Goal: Contribute content

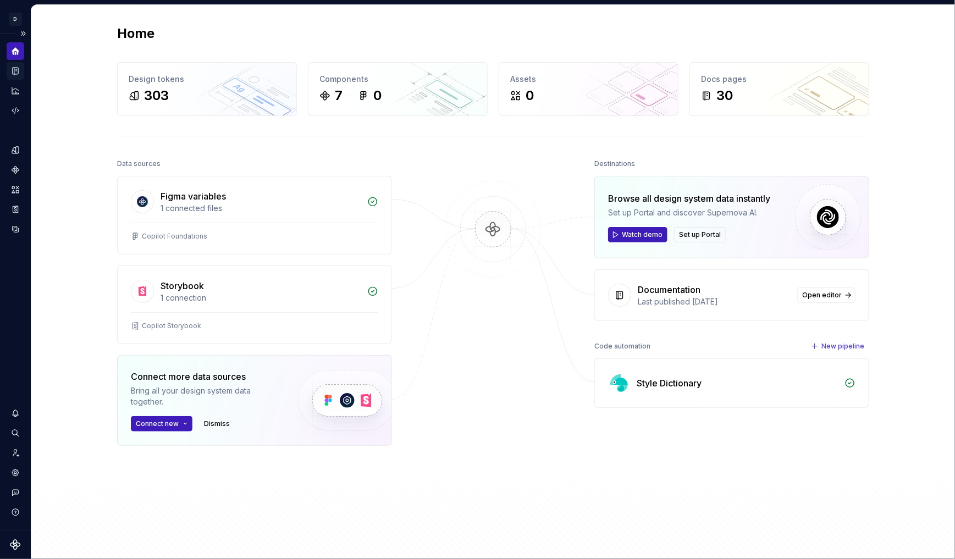
click at [13, 70] on icon "Documentation" at bounding box center [15, 71] width 10 height 10
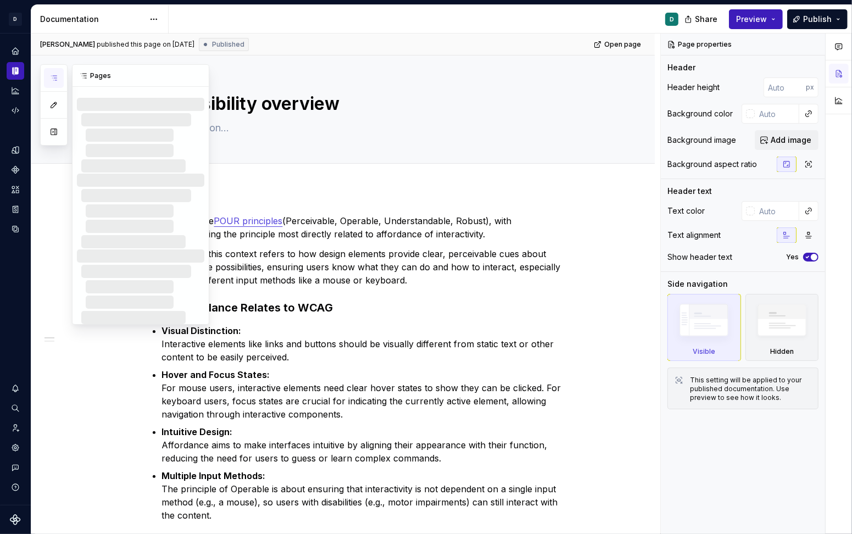
click at [52, 75] on icon "button" at bounding box center [53, 78] width 9 height 9
click at [53, 132] on button "button" at bounding box center [54, 132] width 20 height 20
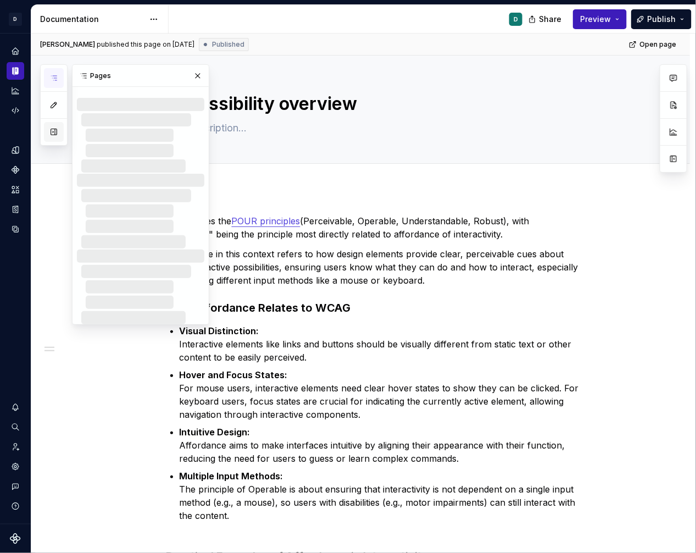
click at [52, 132] on button "button" at bounding box center [54, 132] width 20 height 20
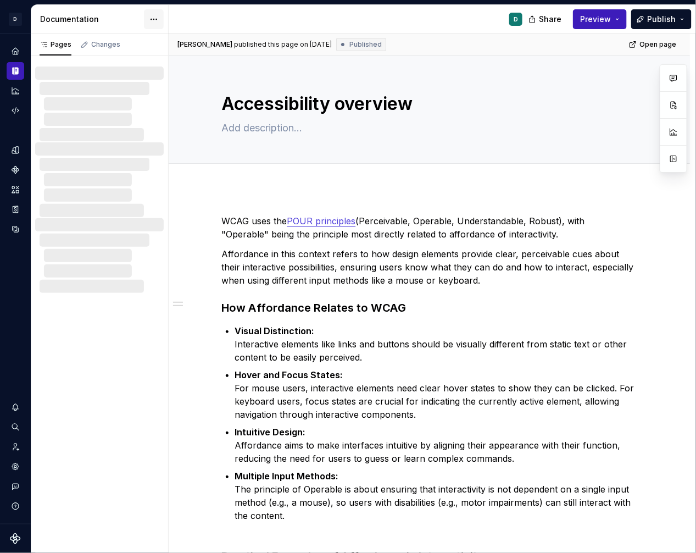
click at [153, 21] on html "D Copilot D Design system data Documentation D Share Preview Publish Pages Chan…" at bounding box center [348, 276] width 696 height 553
click at [130, 425] on div "Pages Changes No changes yet When a page is edited, it will appear in this sect…" at bounding box center [99, 294] width 137 height 520
type textarea "*"
